Goal: Information Seeking & Learning: Learn about a topic

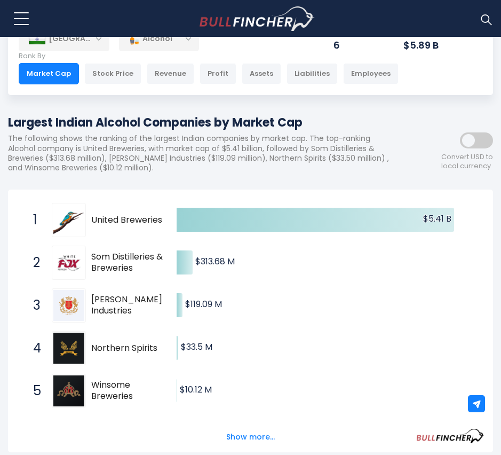
scroll to position [107, 0]
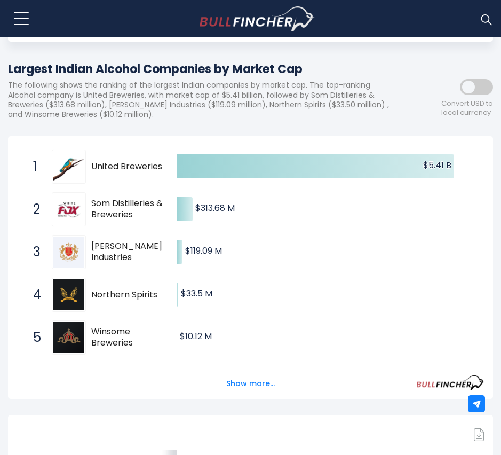
drag, startPoint x: 91, startPoint y: 200, endPoint x: 125, endPoint y: 212, distance: 35.8
click at [125, 212] on span "Som Distilleries & Breweries" at bounding box center [131, 209] width 81 height 22
drag, startPoint x: 91, startPoint y: 201, endPoint x: 129, endPoint y: 211, distance: 39.2
click at [129, 211] on div "2 Som Distilleries & Breweries SDBL.NS" at bounding box center [100, 209] width 144 height 34
click at [150, 215] on span "Som Distilleries & Breweries" at bounding box center [131, 209] width 81 height 22
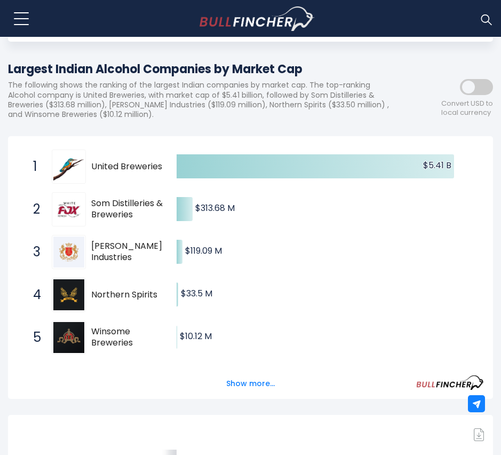
click at [150, 215] on span "Som Distilleries & Breweries" at bounding box center [131, 209] width 81 height 22
click at [103, 201] on span "Som Distilleries & Breweries" at bounding box center [131, 209] width 81 height 22
click at [77, 210] on img at bounding box center [68, 209] width 31 height 31
click at [183, 211] on icon at bounding box center [185, 209] width 16 height 24
drag, startPoint x: 168, startPoint y: 197, endPoint x: 102, endPoint y: 195, distance: 66.2
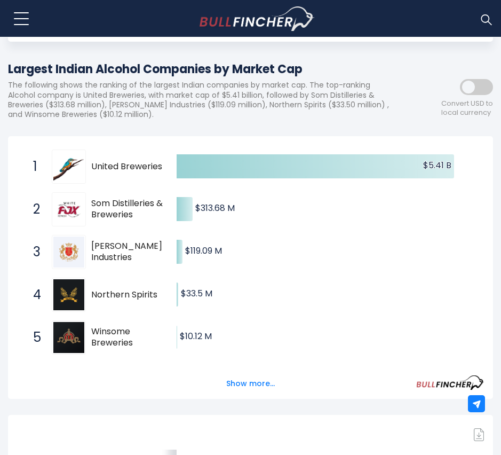
click at [116, 197] on div "2 Som Distilleries & Breweries SDBL.NS" at bounding box center [100, 209] width 144 height 34
click at [94, 199] on span "Som Distilleries & Breweries" at bounding box center [131, 209] width 81 height 22
click at [96, 199] on span "Som Distilleries & Breweries" at bounding box center [131, 209] width 81 height 22
click at [98, 201] on span "Som Distilleries & Breweries" at bounding box center [131, 209] width 81 height 22
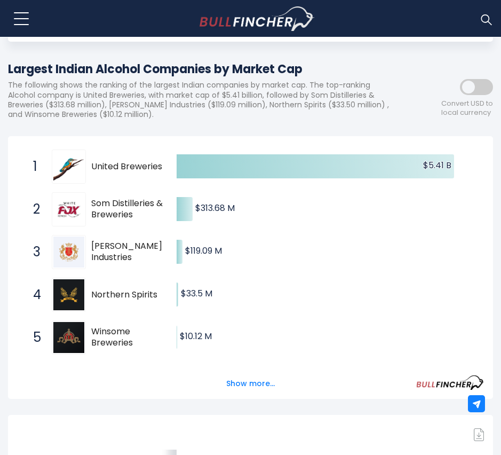
click at [98, 202] on span "Som Distilleries & Breweries" at bounding box center [131, 209] width 81 height 22
click at [99, 204] on span "Som Distilleries & Breweries" at bounding box center [131, 209] width 81 height 22
click at [100, 204] on span "Som Distilleries & Breweries" at bounding box center [131, 209] width 81 height 22
click at [101, 206] on span "Som Distilleries & Breweries" at bounding box center [131, 209] width 81 height 22
drag, startPoint x: 105, startPoint y: 208, endPoint x: 101, endPoint y: 217, distance: 9.6
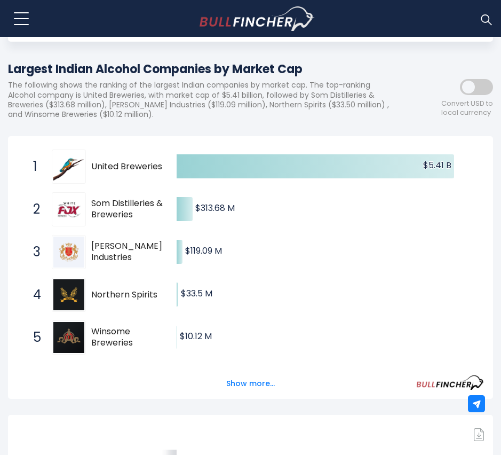
click at [105, 210] on span "Som Distilleries & Breweries" at bounding box center [131, 209] width 81 height 22
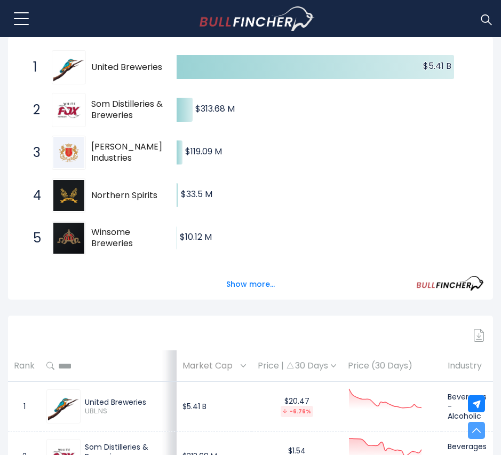
scroll to position [214, 0]
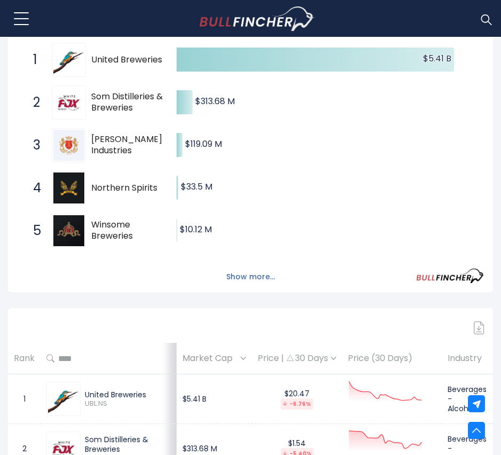
click at [243, 276] on button "Show more..." at bounding box center [250, 277] width 61 height 18
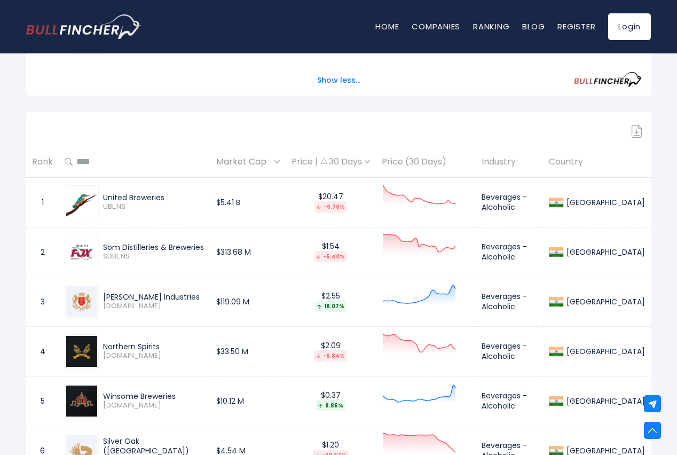
scroll to position [480, 0]
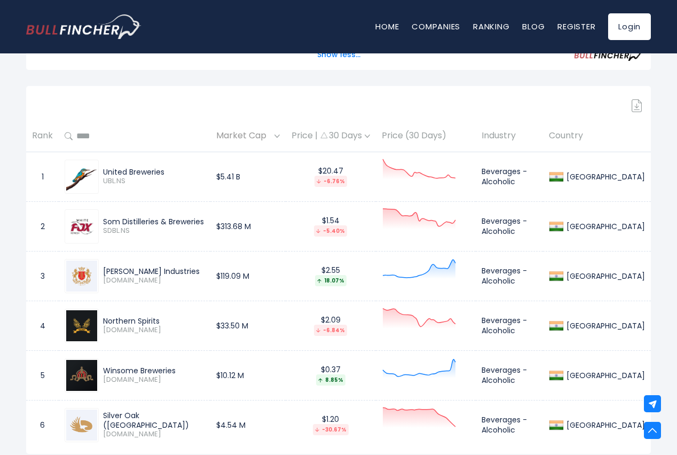
drag, startPoint x: 105, startPoint y: 217, endPoint x: 217, endPoint y: 228, distance: 112.7
click at [210, 228] on td "Som Distilleries & Breweries SDBL.NS" at bounding box center [135, 226] width 152 height 50
copy div "Som Distilleries & Breweries SDBL.NS"
